Goal: Navigation & Orientation: Find specific page/section

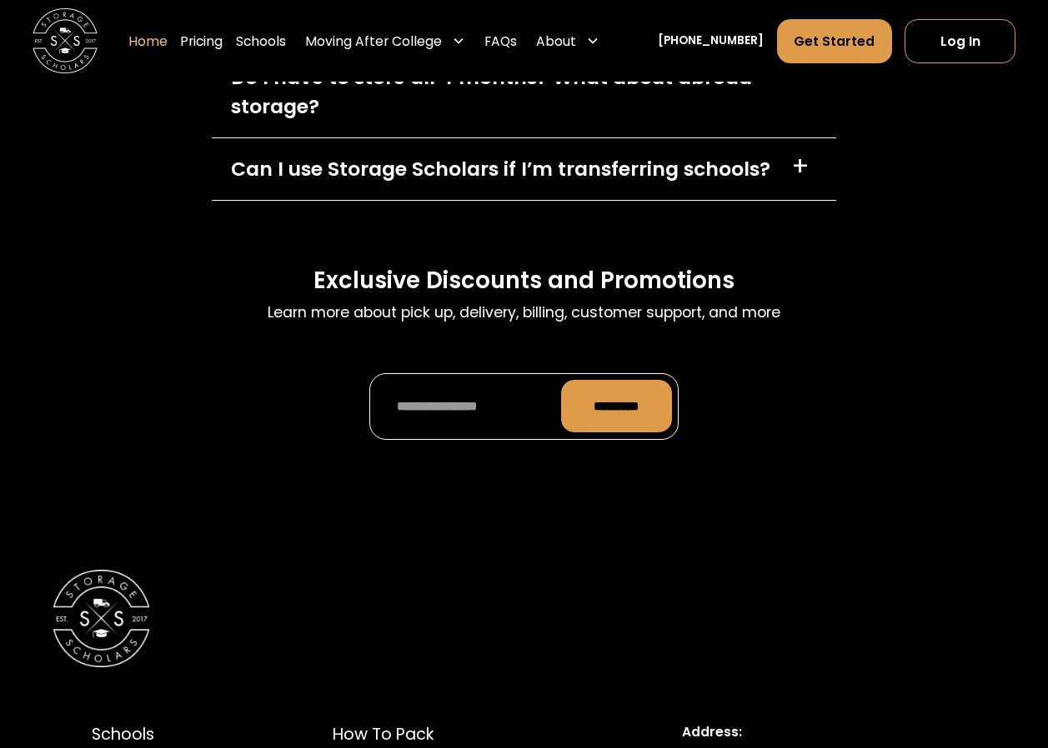
scroll to position [4834, 0]
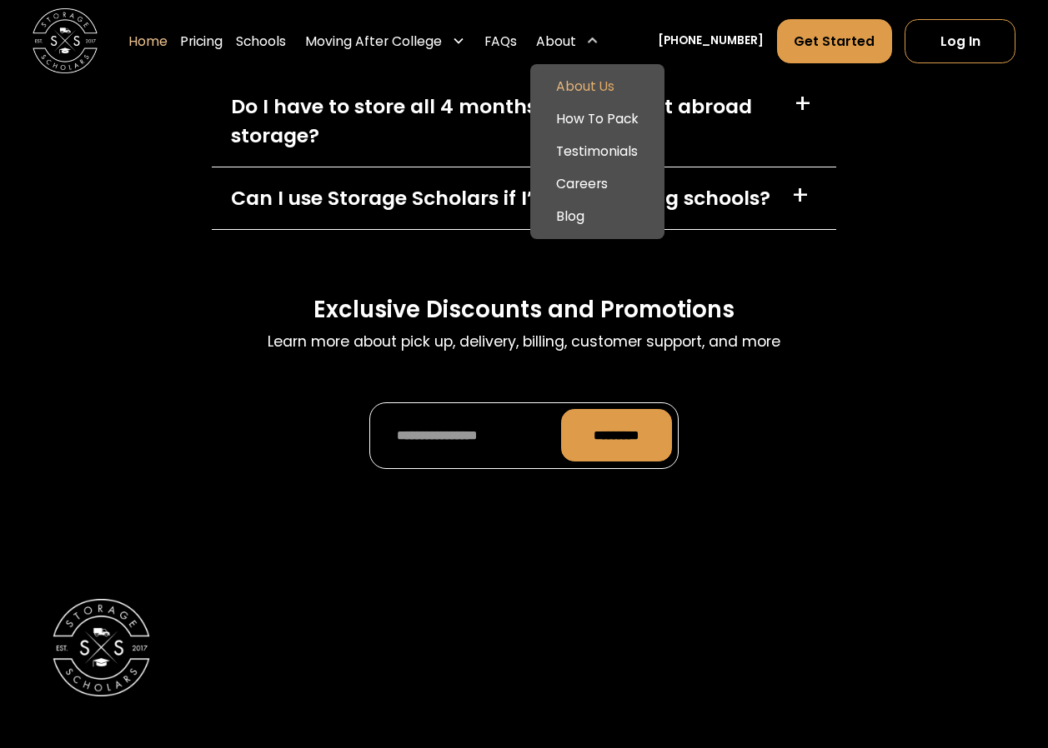
click at [597, 78] on link "About Us" at bounding box center [597, 86] width 122 height 33
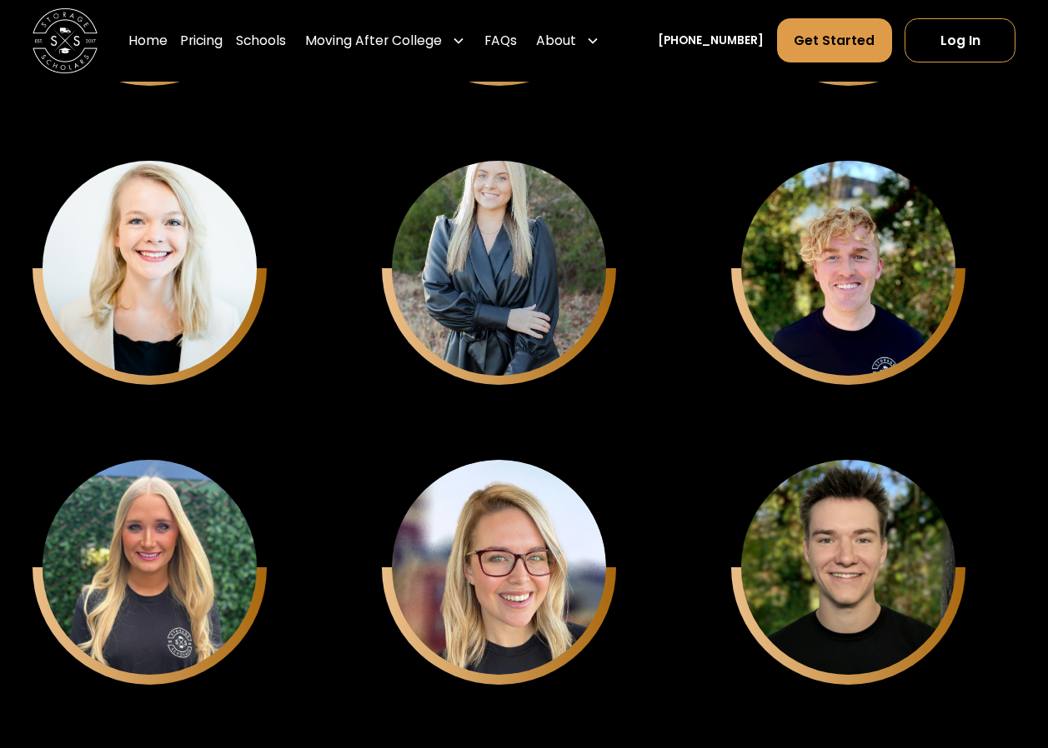
scroll to position [4501, 0]
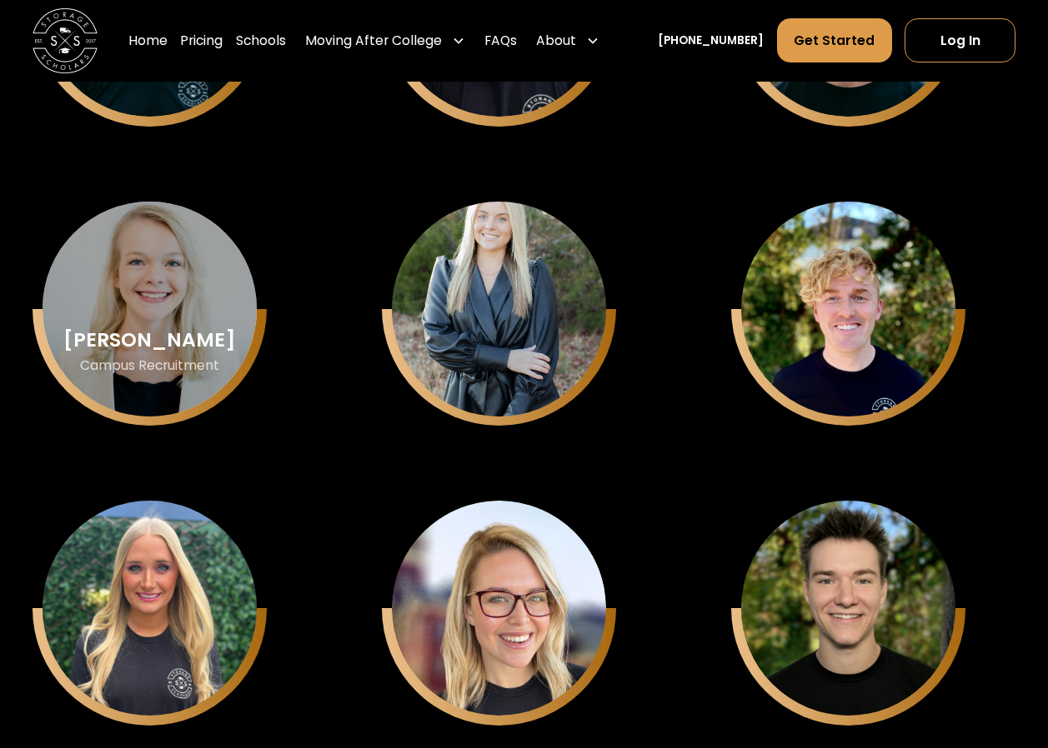
click at [153, 52] on div "Jenna Zayicek" at bounding box center [149, 41] width 173 height 22
